Goal: Information Seeking & Learning: Learn about a topic

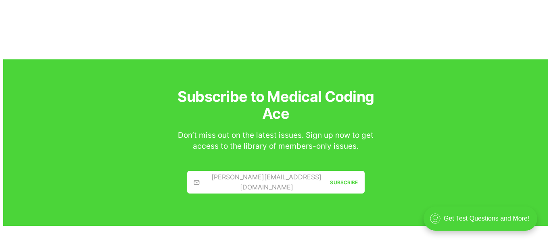
scroll to position [927, 0]
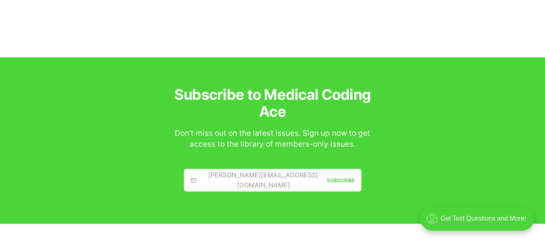
click at [281, 179] on link "[PERSON_NAME][EMAIL_ADDRESS][DOMAIN_NAME] Subscribe" at bounding box center [272, 180] width 177 height 23
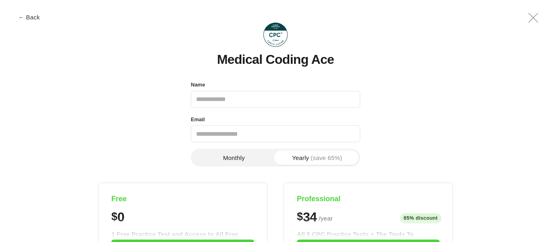
scroll to position [0, 0]
type input "**********"
click at [33, 15] on button "← Back" at bounding box center [29, 17] width 32 height 6
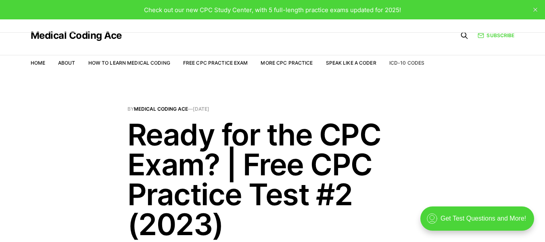
click at [412, 65] on link "ICD-10 Codes" at bounding box center [406, 63] width 35 height 6
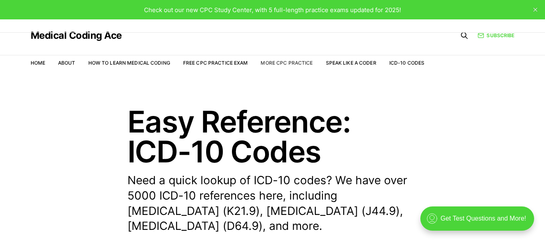
click at [291, 60] on link "More CPC Practice" at bounding box center [286, 63] width 52 height 6
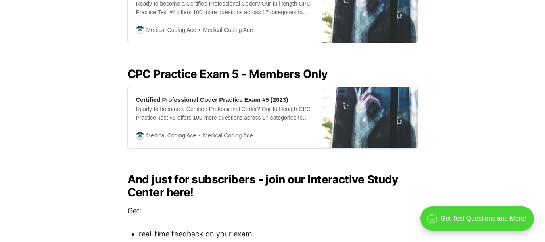
scroll to position [726, 0]
